Goal: Task Accomplishment & Management: Complete application form

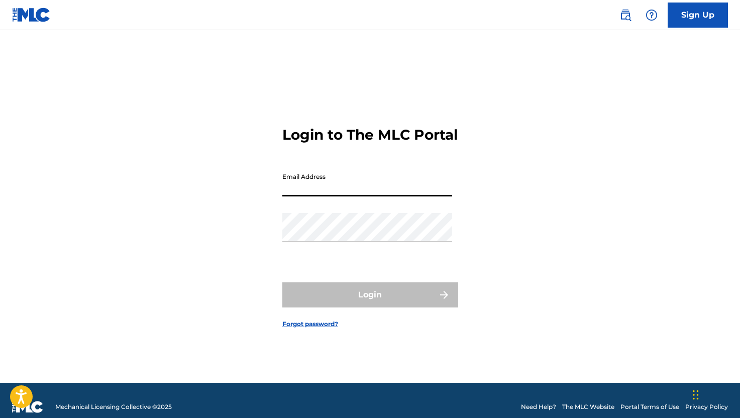
click at [323, 196] on input "Email Address" at bounding box center [367, 182] width 170 height 29
type input "[EMAIL_ADDRESS][DOMAIN_NAME]"
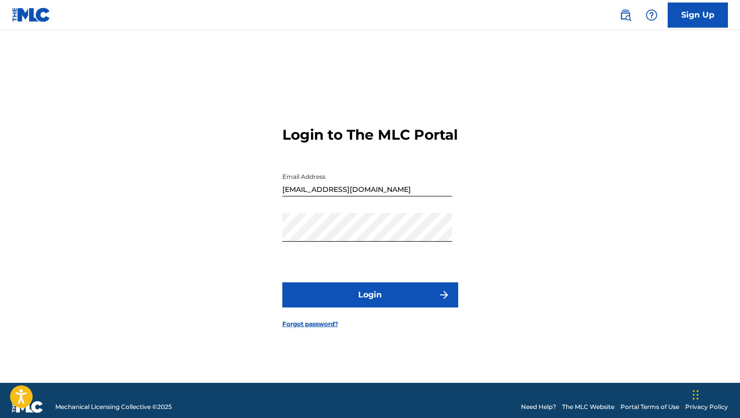
click at [430, 307] on button "Login" at bounding box center [370, 294] width 176 height 25
click at [378, 307] on button "Login" at bounding box center [370, 294] width 176 height 25
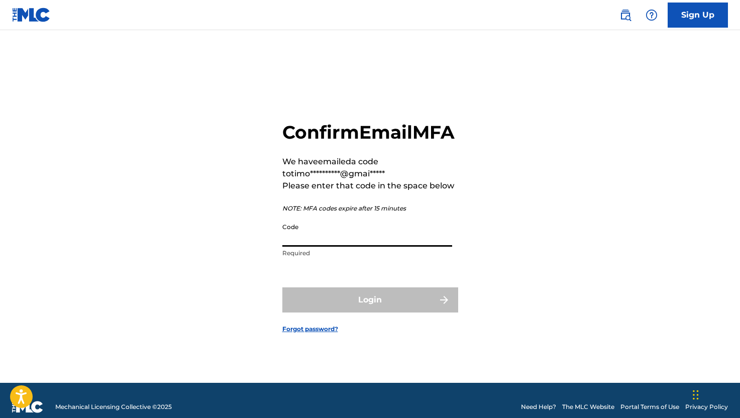
paste input "682577"
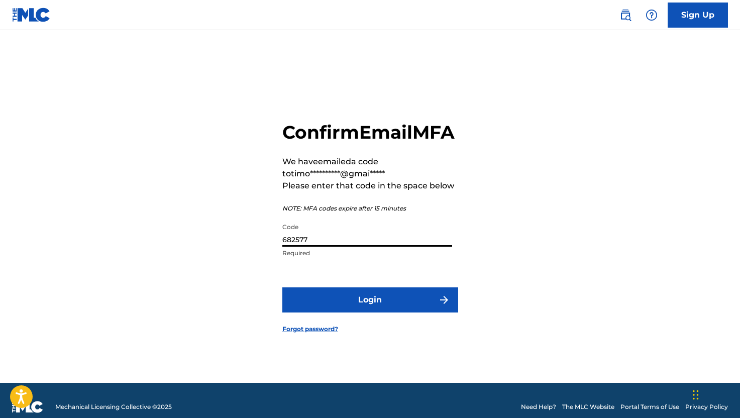
type input "682577"
click at [369, 307] on button "Login" at bounding box center [370, 299] width 176 height 25
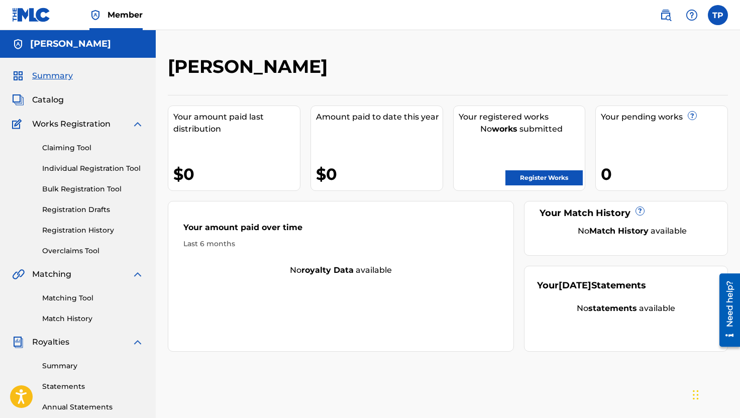
click at [76, 146] on link "Claiming Tool" at bounding box center [92, 148] width 101 height 11
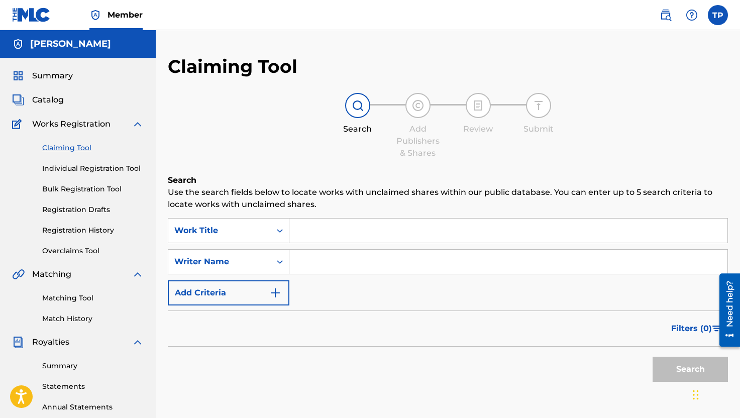
click at [344, 234] on input "Search Form" at bounding box center [508, 230] width 438 height 24
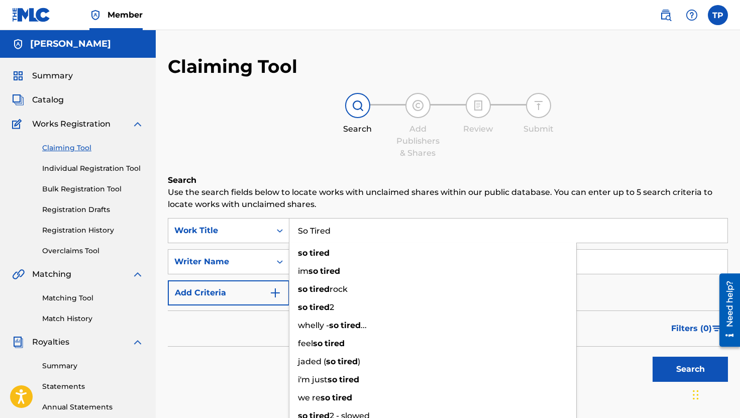
type input "So Tired"
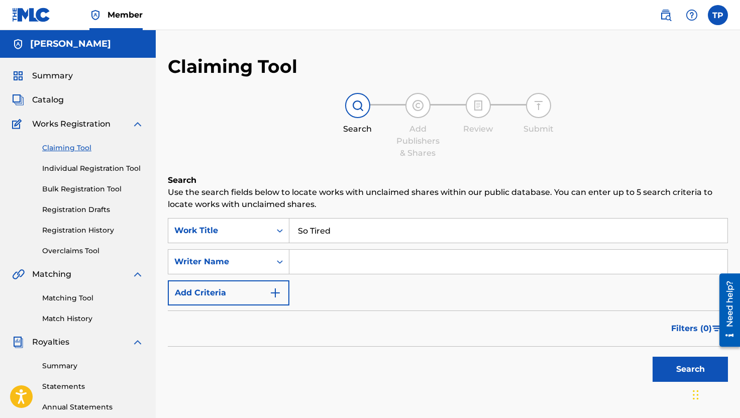
click at [290, 172] on div "Claiming Tool Search Add Publishers & Shares Review Submit Search Use the searc…" at bounding box center [448, 246] width 560 height 382
click at [314, 264] on input "Search Form" at bounding box center [508, 262] width 438 height 24
click at [680, 374] on button "Search" at bounding box center [689, 369] width 75 height 25
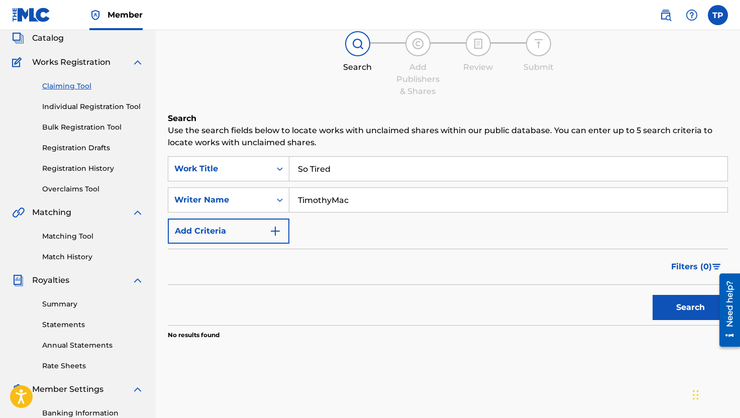
scroll to position [53, 0]
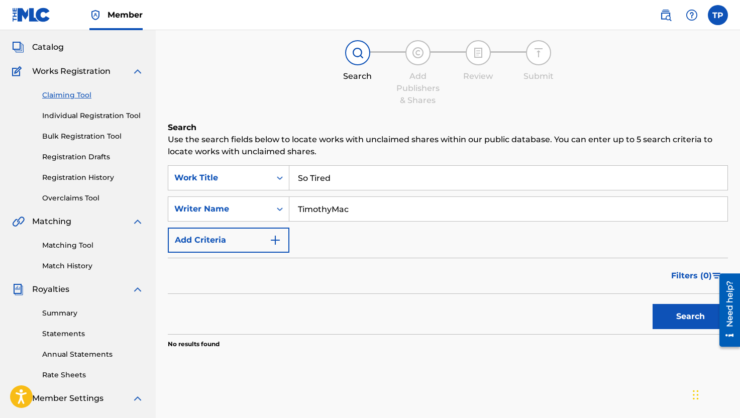
click at [366, 211] on input "TimothyMac" at bounding box center [508, 209] width 438 height 24
type input "[PERSON_NAME]"
click at [652, 304] on button "Search" at bounding box center [689, 316] width 75 height 25
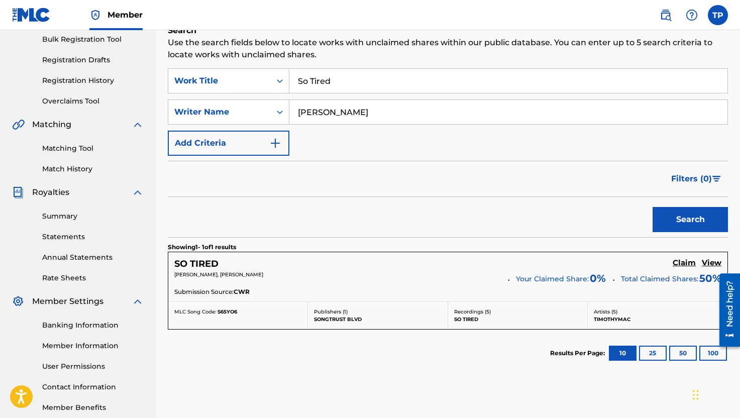
scroll to position [148, 0]
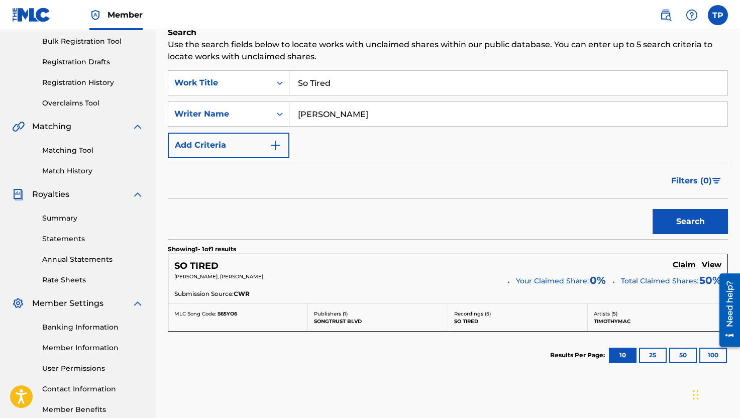
click at [679, 263] on h5 "Claim" at bounding box center [683, 265] width 23 height 10
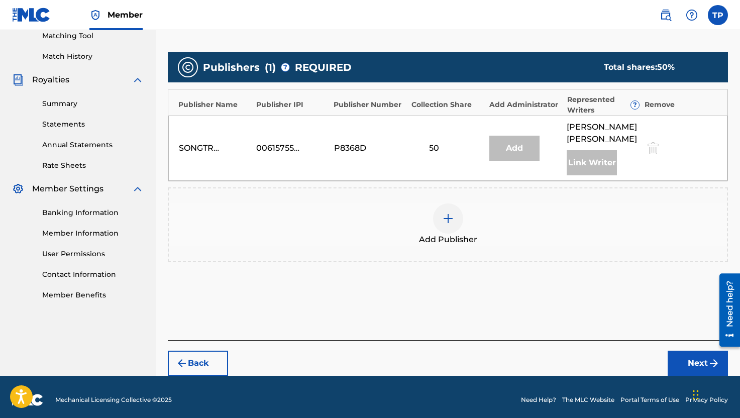
scroll to position [268, 0]
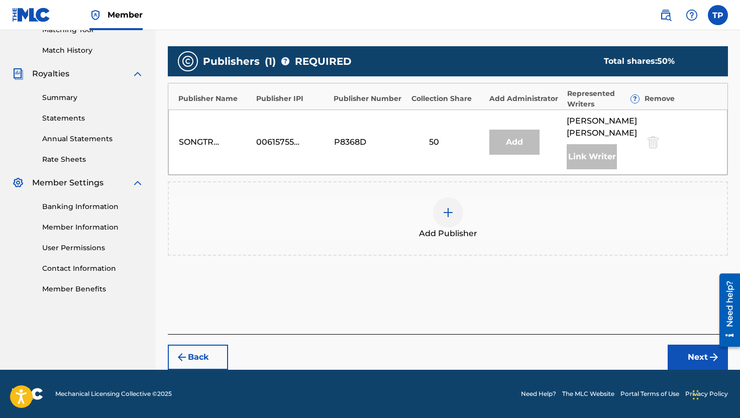
click at [694, 353] on button "Next" at bounding box center [697, 356] width 60 height 25
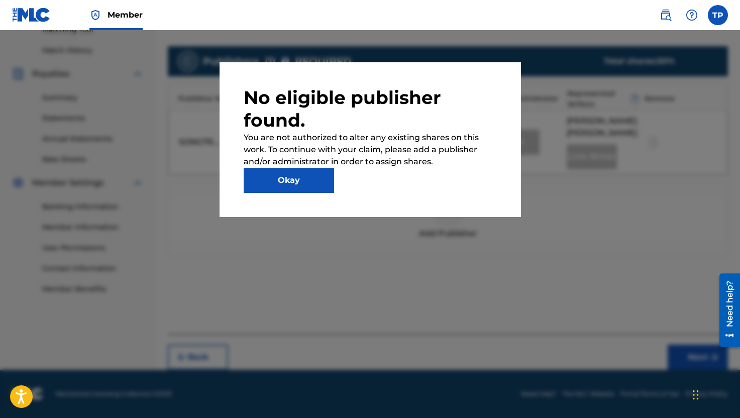
click at [273, 180] on button "Okay" at bounding box center [289, 180] width 90 height 25
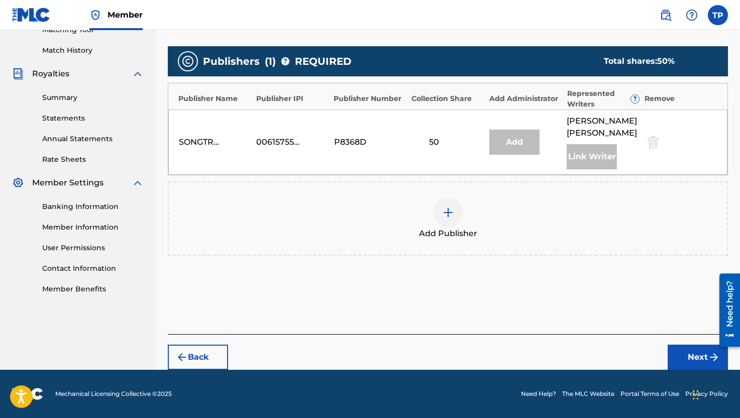
click at [517, 147] on div "Add" at bounding box center [514, 142] width 50 height 25
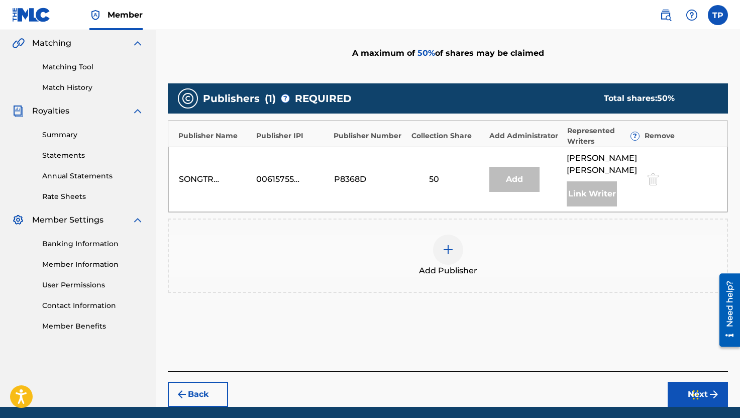
scroll to position [215, 0]
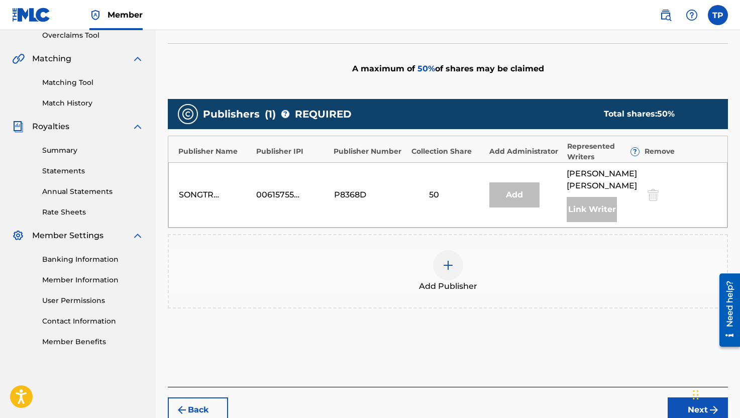
click at [512, 198] on div "Add" at bounding box center [514, 194] width 50 height 25
click at [451, 267] on img at bounding box center [448, 265] width 12 height 12
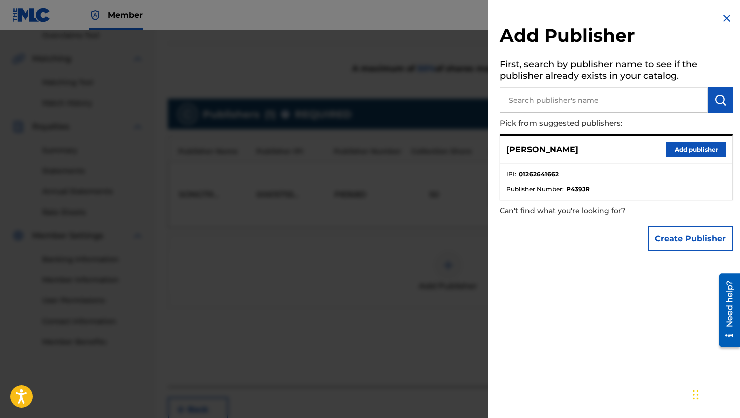
click at [684, 150] on button "Add publisher" at bounding box center [696, 149] width 60 height 15
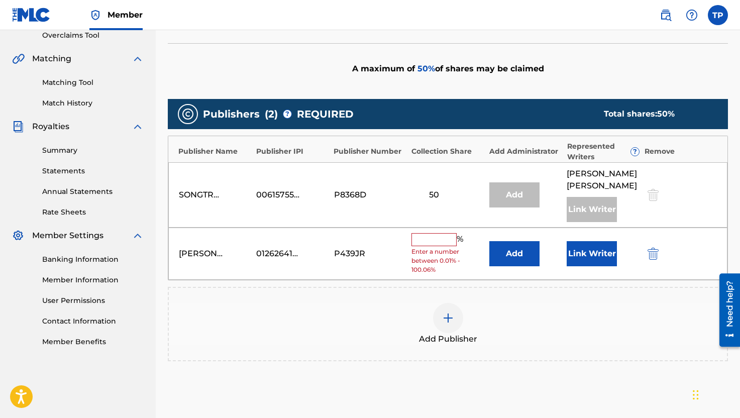
click at [430, 242] on input "text" at bounding box center [433, 239] width 45 height 13
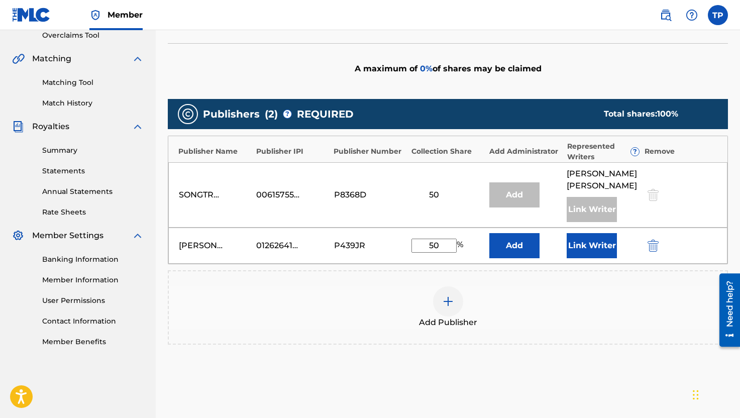
click at [461, 374] on div "Publishers ( 2 ) ? REQUIRED Total shares: 100 % Publisher Name Publisher IPI Pu…" at bounding box center [448, 236] width 560 height 285
click at [438, 245] on input "50" at bounding box center [433, 246] width 45 height 14
type input "5"
type input "50"
click at [594, 330] on div "Add Publisher" at bounding box center [448, 307] width 560 height 74
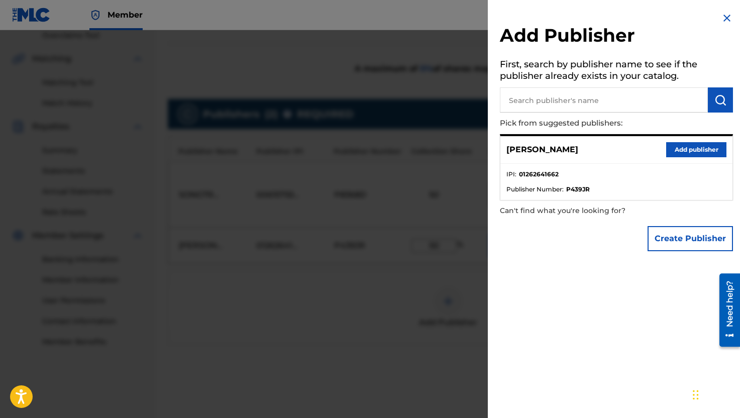
click at [724, 17] on img at bounding box center [727, 18] width 12 height 12
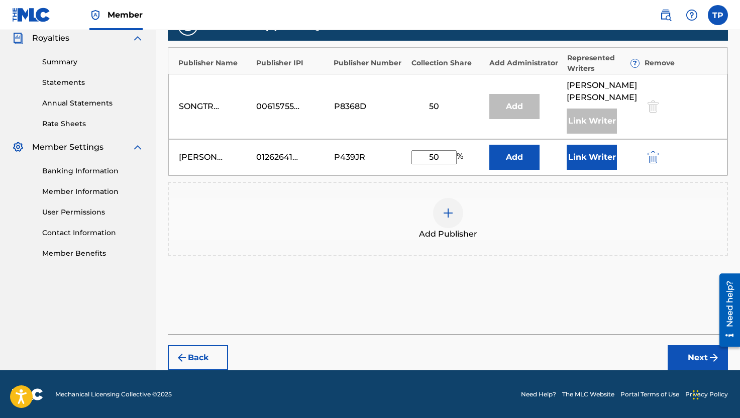
scroll to position [304, 0]
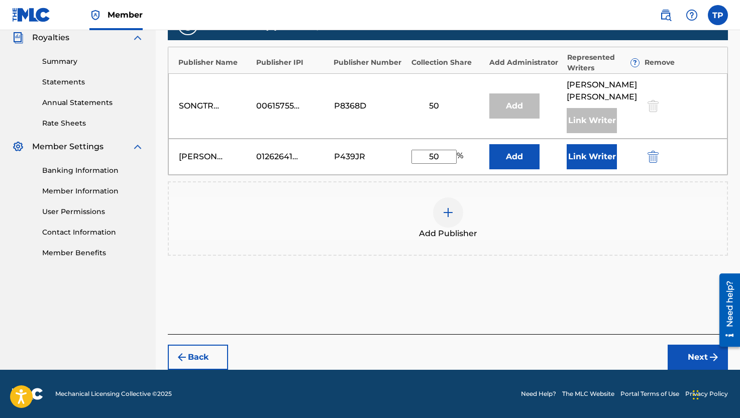
click at [692, 359] on button "Next" at bounding box center [697, 356] width 60 height 25
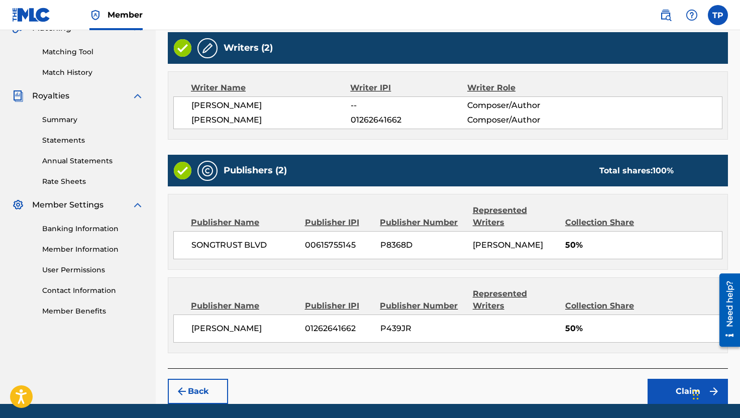
scroll to position [280, 0]
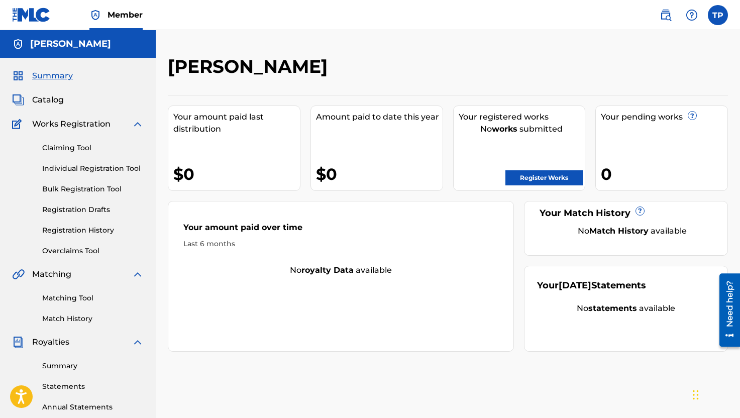
click at [63, 148] on link "Claiming Tool" at bounding box center [92, 148] width 101 height 11
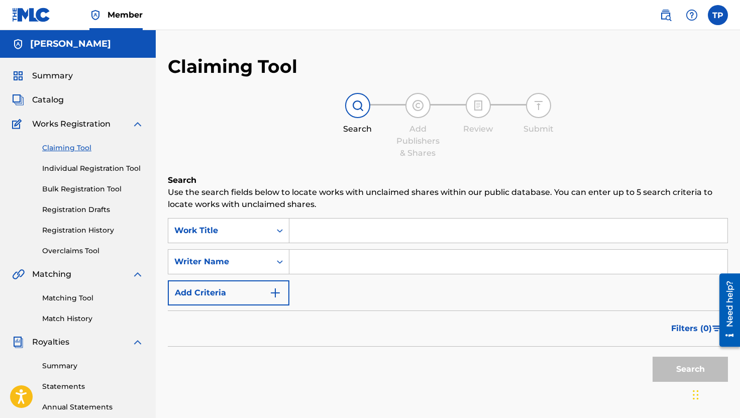
click at [329, 231] on input "Search Form" at bounding box center [508, 230] width 438 height 24
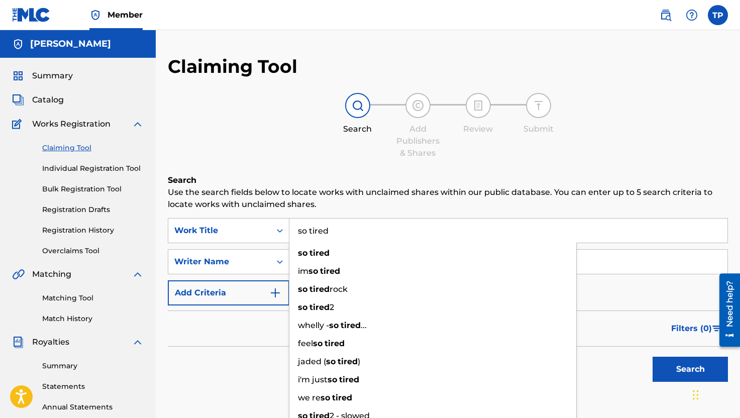
type input "so tired"
click at [652, 357] on button "Search" at bounding box center [689, 369] width 75 height 25
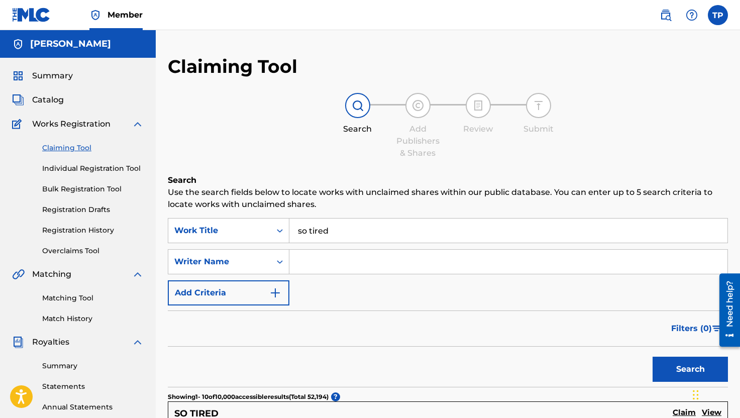
click at [339, 263] on input "Search Form" at bounding box center [508, 262] width 438 height 24
type input "[PERSON_NAME]"
click at [652, 357] on button "Search" at bounding box center [689, 369] width 75 height 25
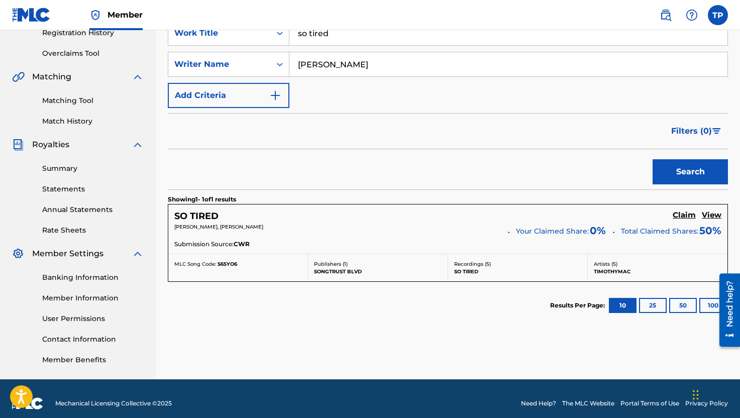
scroll to position [201, 0]
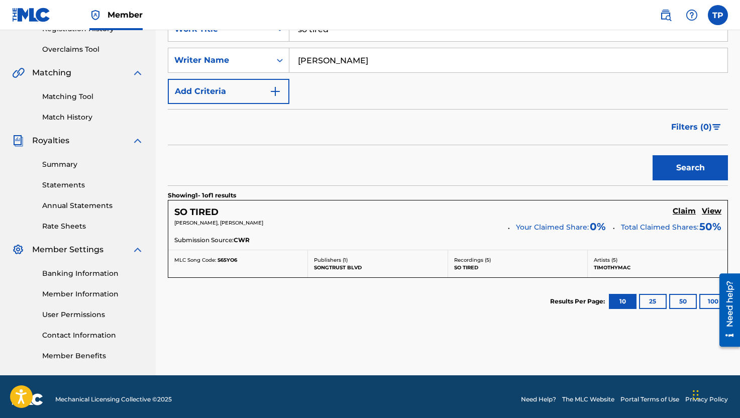
click at [687, 212] on h5 "Claim" at bounding box center [683, 211] width 23 height 10
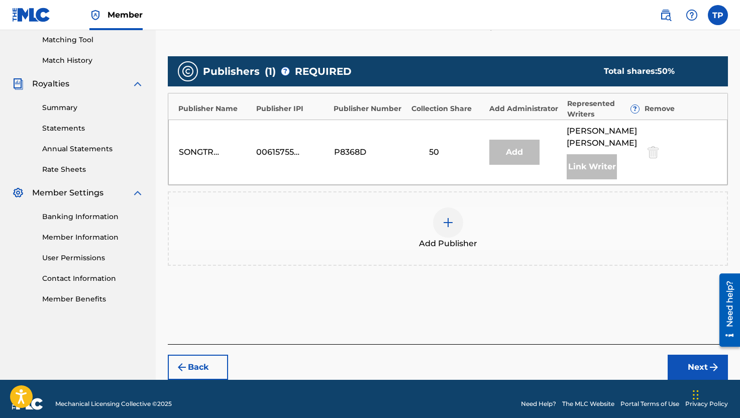
scroll to position [268, 0]
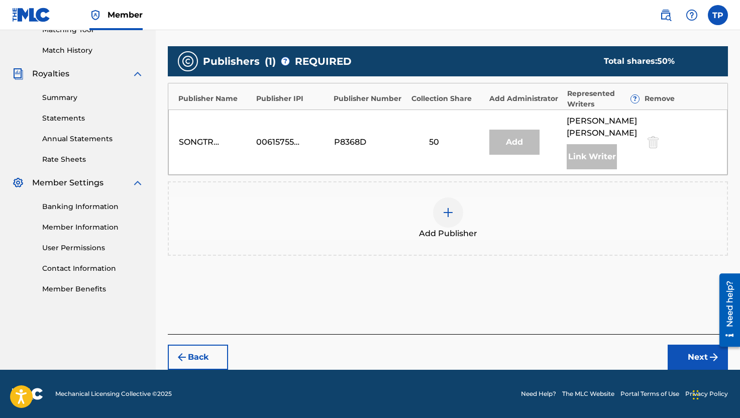
click at [690, 355] on button "Next" at bounding box center [697, 356] width 60 height 25
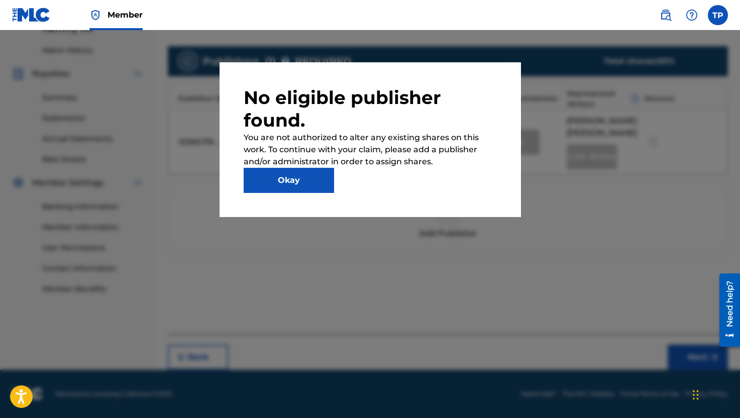
click at [296, 181] on button "Okay" at bounding box center [289, 180] width 90 height 25
